Goal: Task Accomplishment & Management: Manage account settings

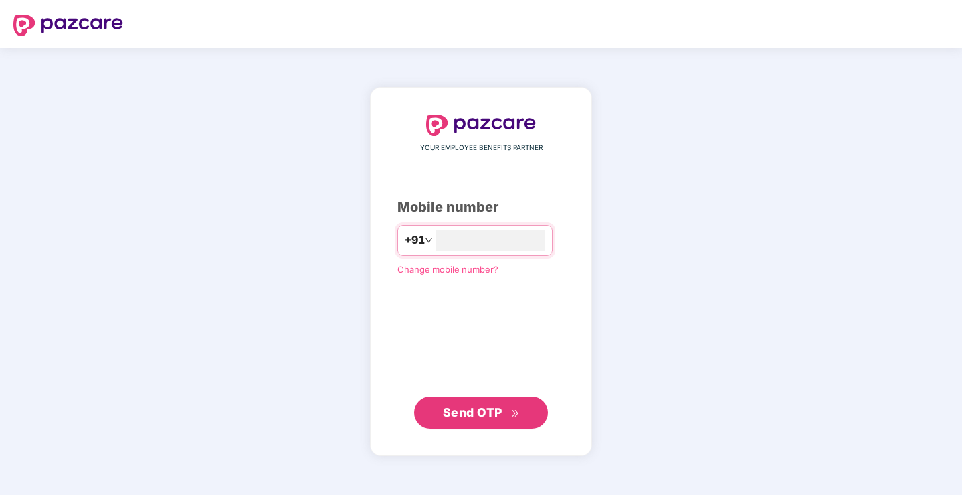
type input "**********"
click at [465, 411] on span "Send OTP" at bounding box center [473, 411] width 60 height 14
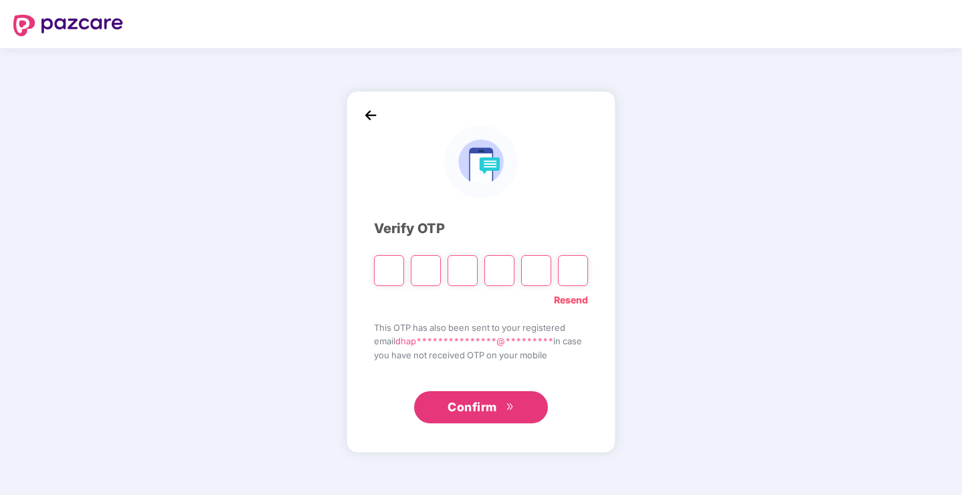
type input "*"
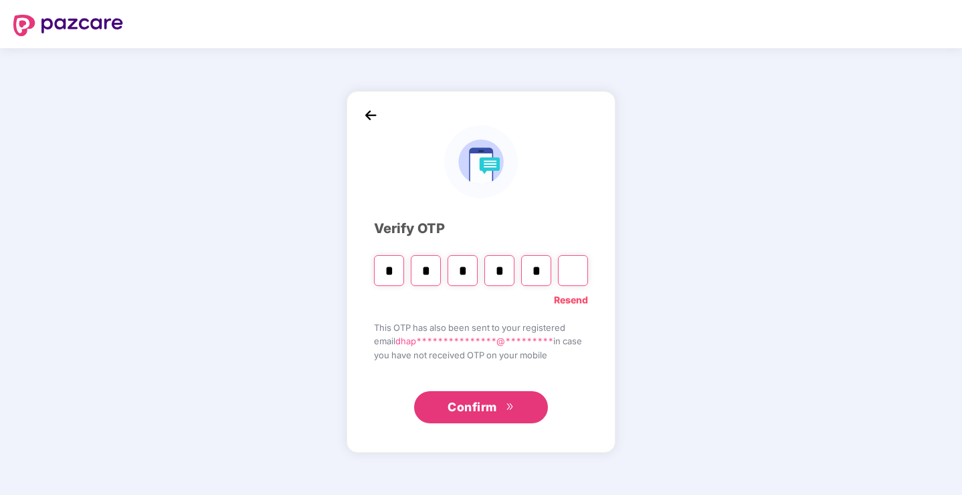
type input "*"
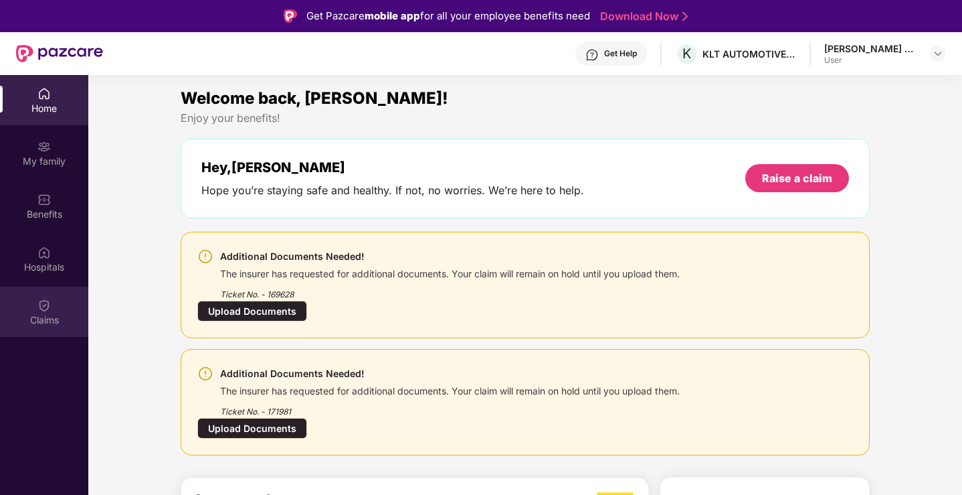
click at [41, 301] on img at bounding box center [43, 304] width 13 height 13
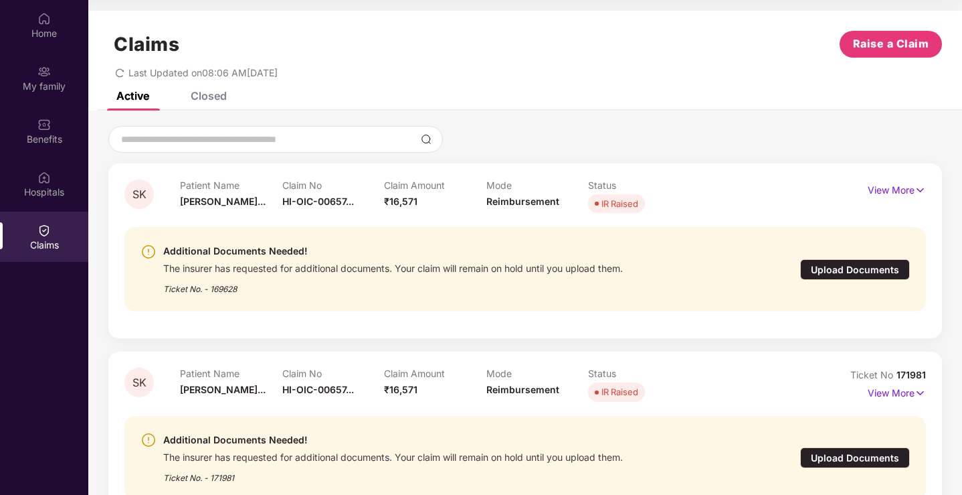
click at [845, 265] on div "Upload Documents" at bounding box center [855, 269] width 110 height 21
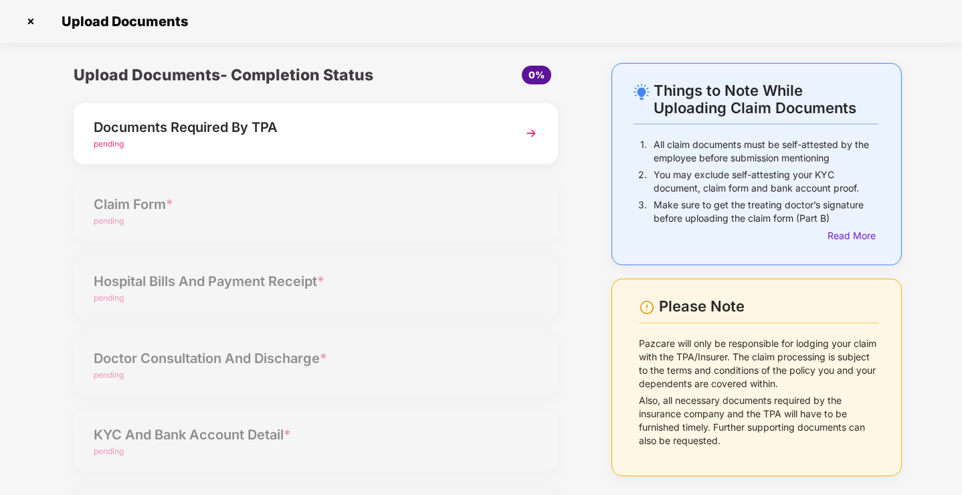
click at [29, 17] on img at bounding box center [30, 21] width 21 height 21
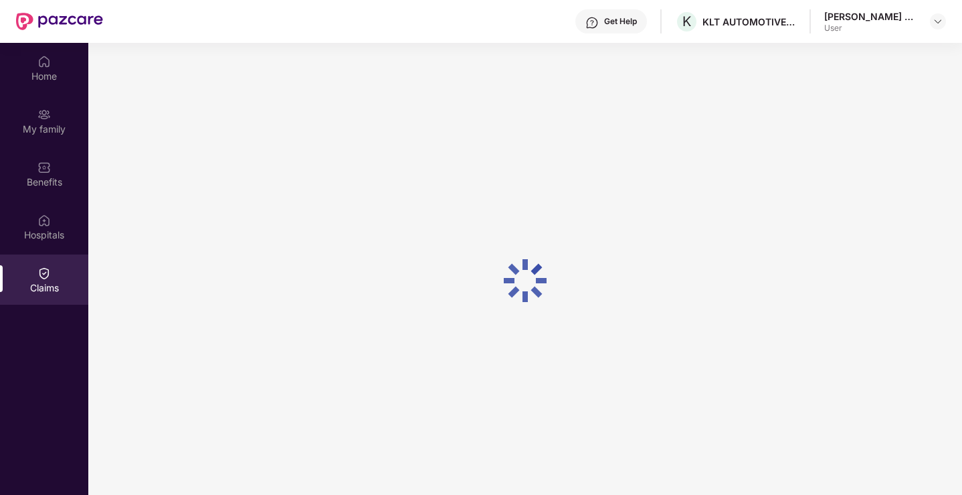
scroll to position [75, 0]
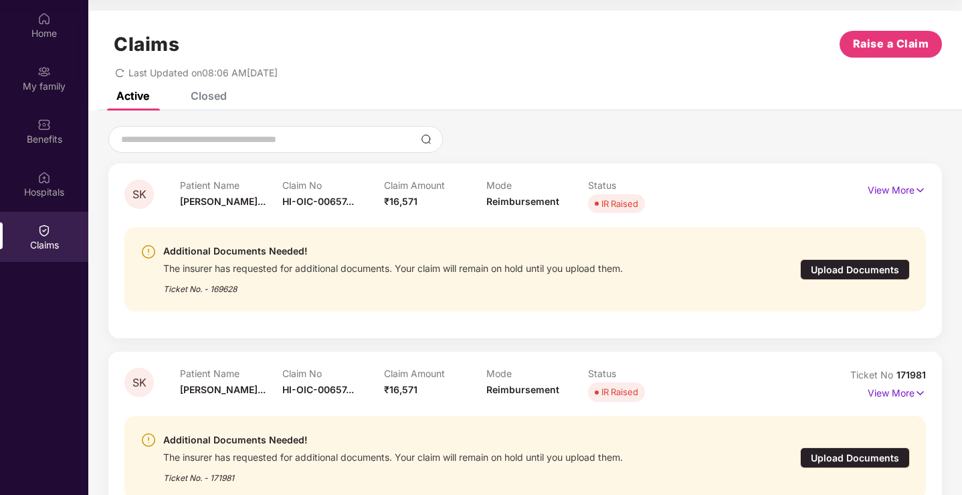
click at [836, 454] on div "Upload Documents" at bounding box center [855, 457] width 110 height 21
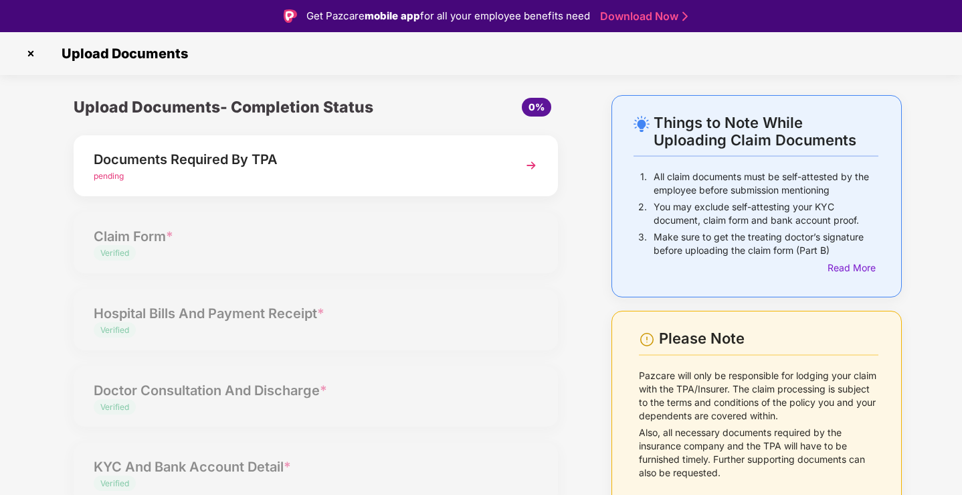
click at [180, 156] on div "Documents Required By TPA" at bounding box center [297, 159] width 407 height 21
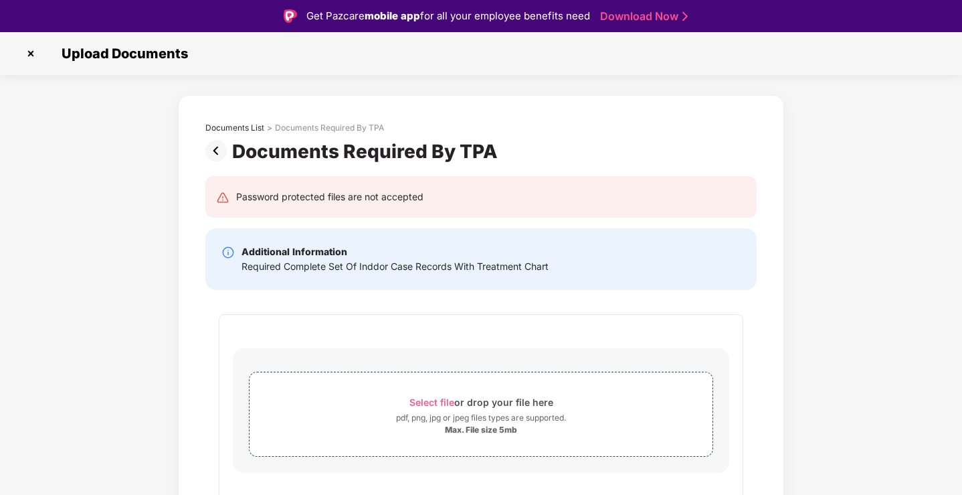
click at [31, 52] on img at bounding box center [30, 53] width 21 height 21
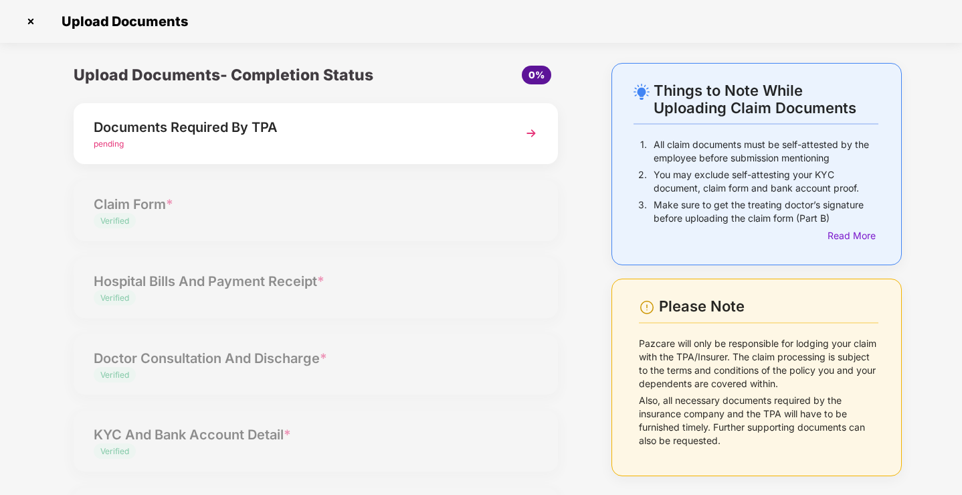
click at [30, 22] on img at bounding box center [30, 21] width 21 height 21
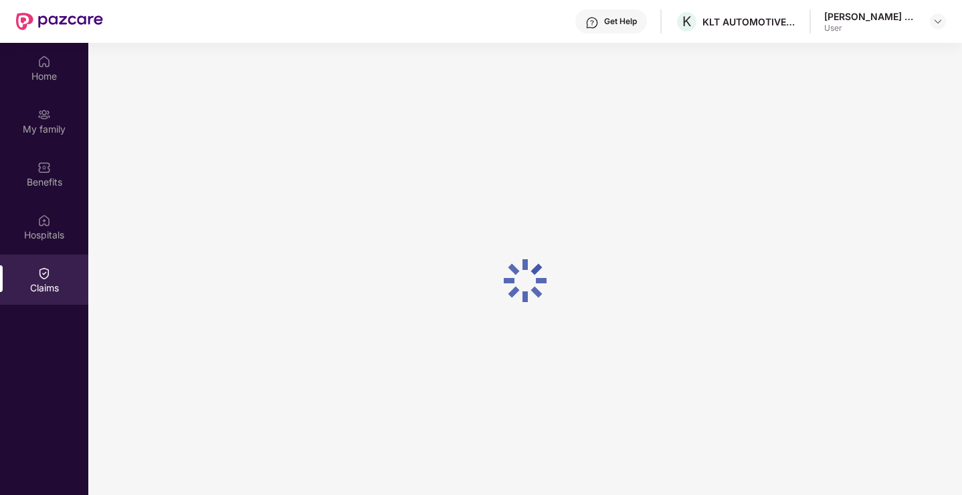
scroll to position [75, 0]
